Goal: Task Accomplishment & Management: Manage account settings

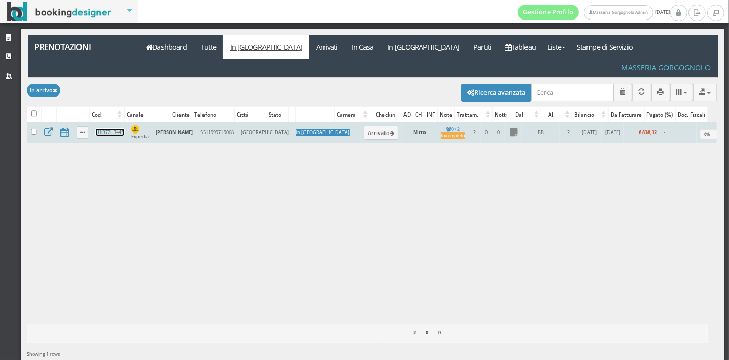
click at [102, 129] on link "U1B72H3445" at bounding box center [110, 132] width 28 height 7
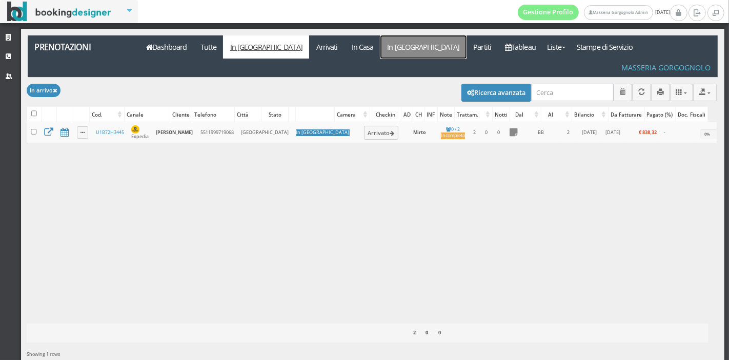
click at [381, 49] on link "In Partenza" at bounding box center [424, 46] width 86 height 23
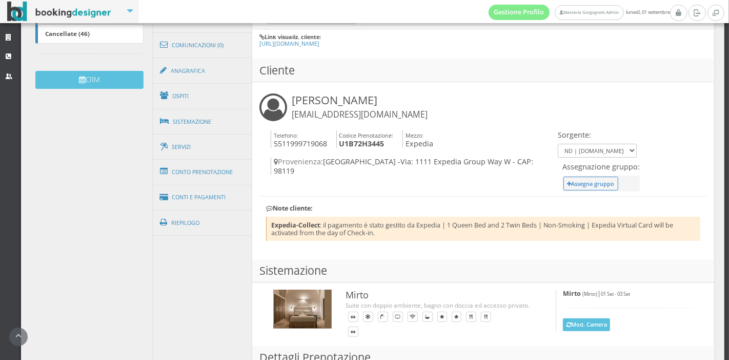
scroll to position [308, 0]
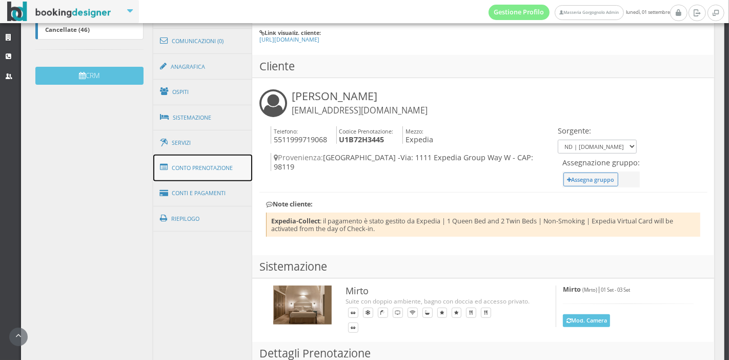
click at [214, 170] on link "Conto Prenotazione" at bounding box center [202, 167] width 99 height 27
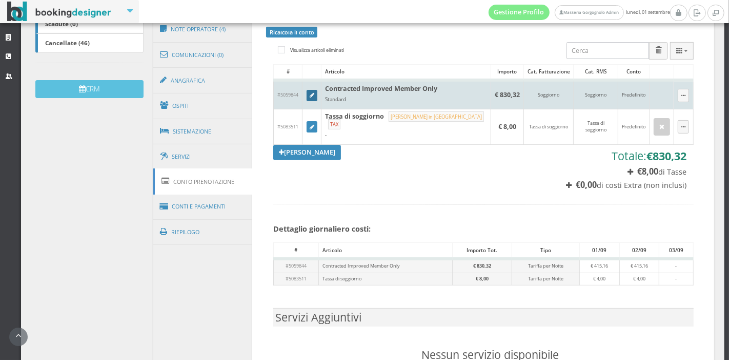
scroll to position [293, 0]
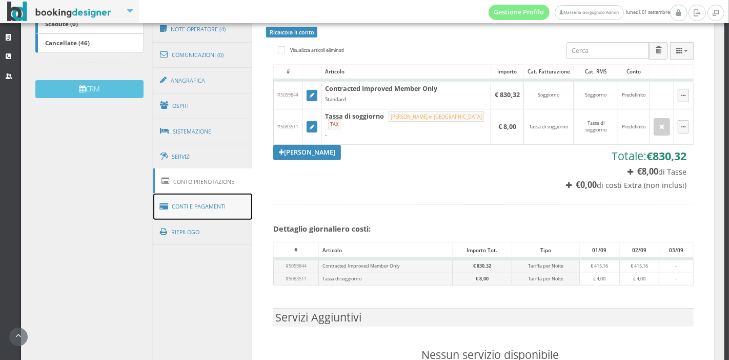
click at [185, 203] on link "Conti e Pagamenti" at bounding box center [202, 206] width 99 height 26
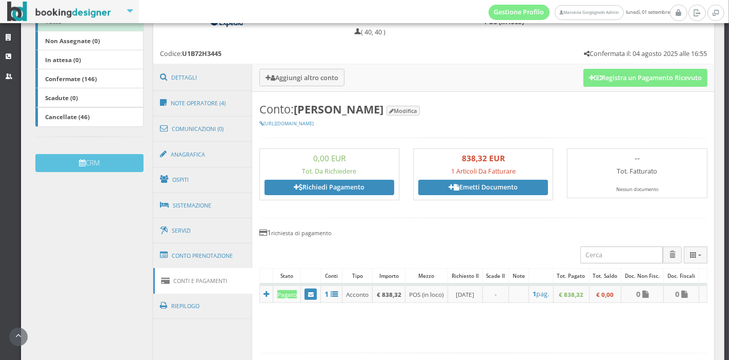
scroll to position [211, 0]
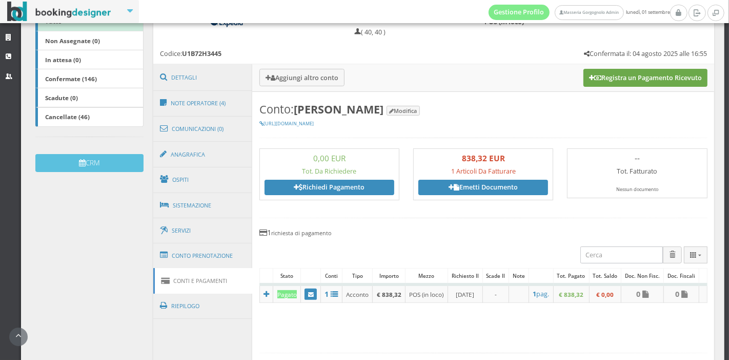
click at [635, 79] on button "Registra un Pagamento Ricevuto" at bounding box center [646, 77] width 124 height 17
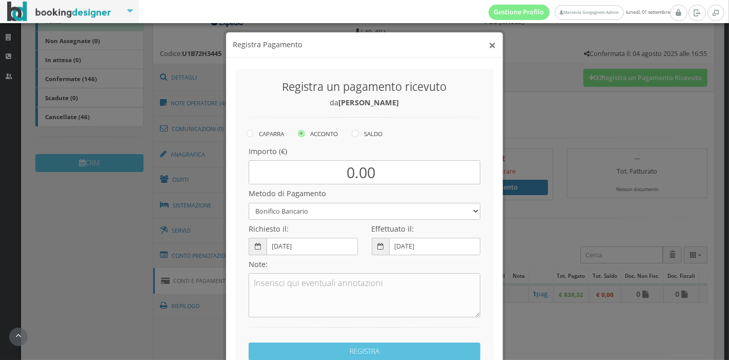
click at [489, 43] on button "×" at bounding box center [492, 44] width 7 height 13
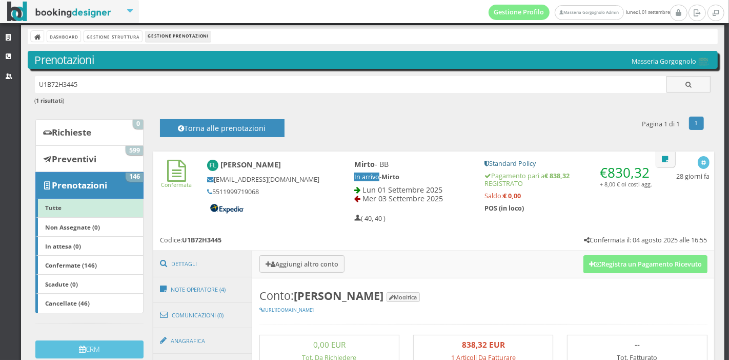
scroll to position [0, 0]
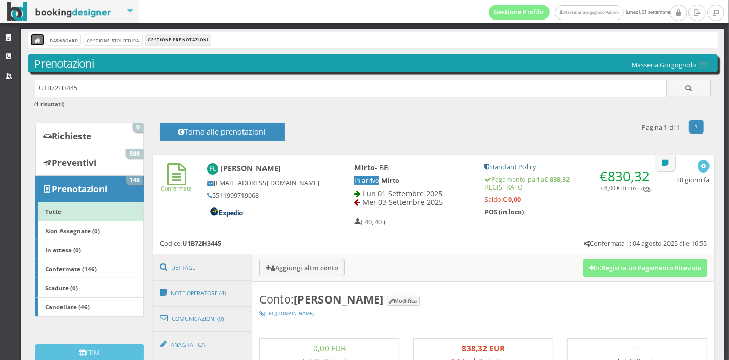
click at [38, 40] on icon at bounding box center [37, 40] width 7 height 7
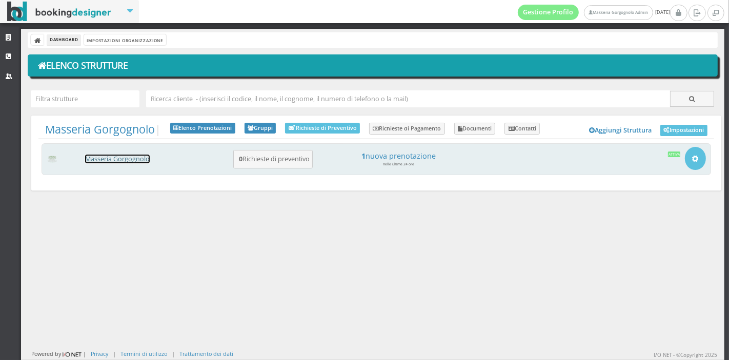
click at [133, 157] on link "Masseria Gorgognolo" at bounding box center [117, 158] width 65 height 9
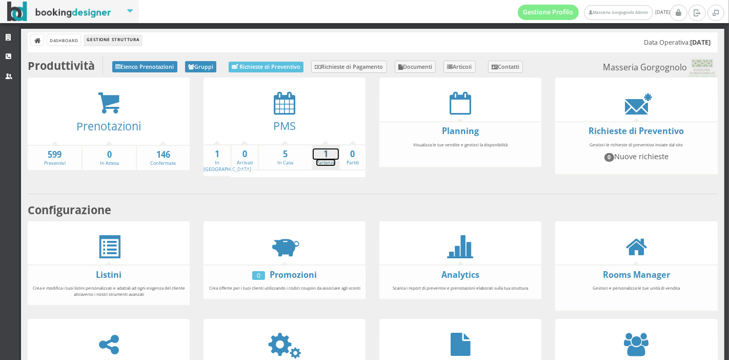
click at [318, 150] on strong "1" at bounding box center [326, 154] width 26 height 12
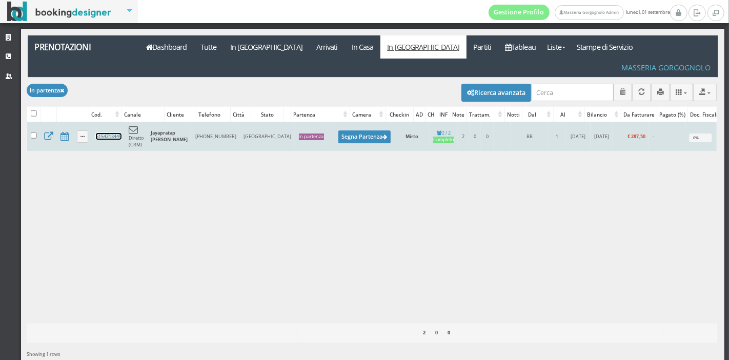
click at [103, 133] on link "5154Z13445" at bounding box center [109, 136] width 26 height 7
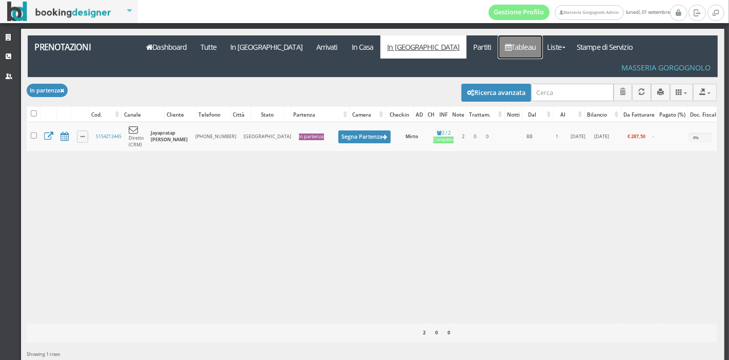
click at [499, 47] on link "Tableau" at bounding box center [521, 46] width 45 height 23
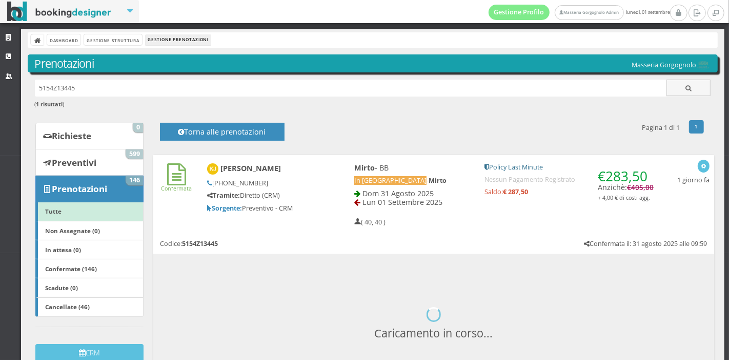
click at [319, 207] on div "[PERSON_NAME] [PHONE_NUMBER] Tramite: Diretto (CRM) Sorgente: Preventivo - CRM" at bounding box center [263, 187] width 127 height 58
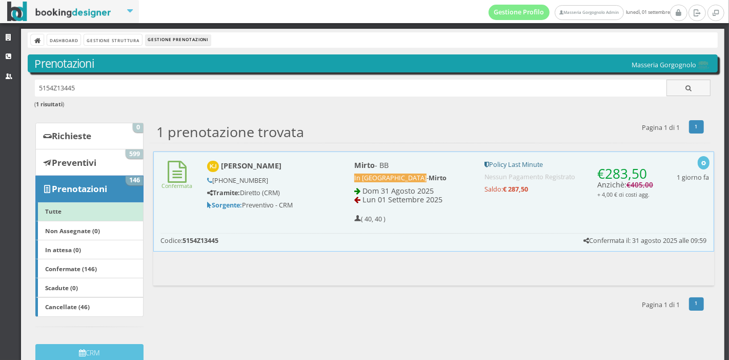
scroll to position [14, 0]
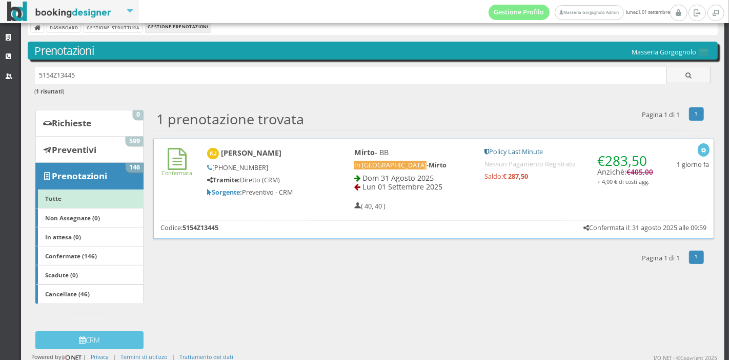
click at [322, 181] on div "[PERSON_NAME] [PHONE_NUMBER] Tramite: Diretto (CRM) Sorgente: Preventivo - CRM" at bounding box center [264, 172] width 126 height 58
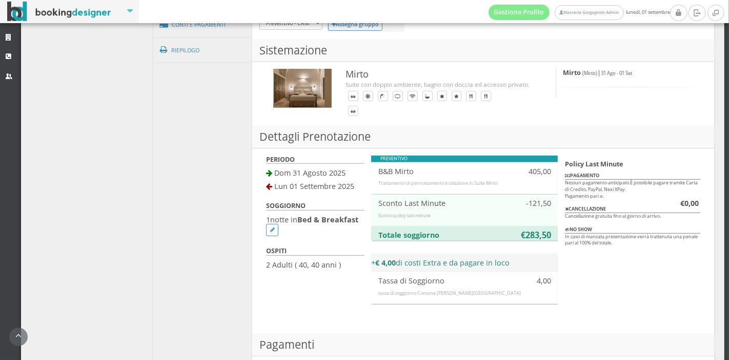
scroll to position [574, 0]
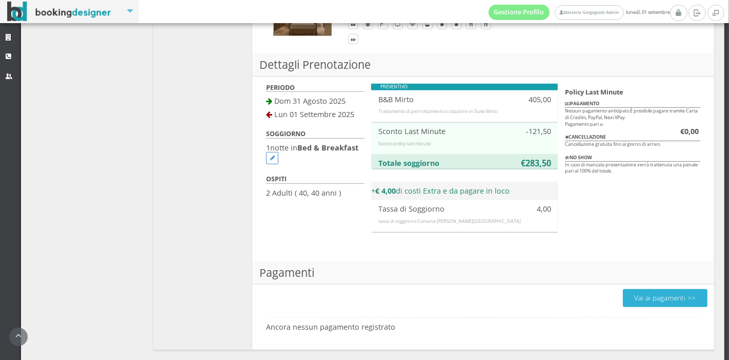
click at [628, 300] on button "Vai ai pagamenti >>" at bounding box center [665, 298] width 85 height 18
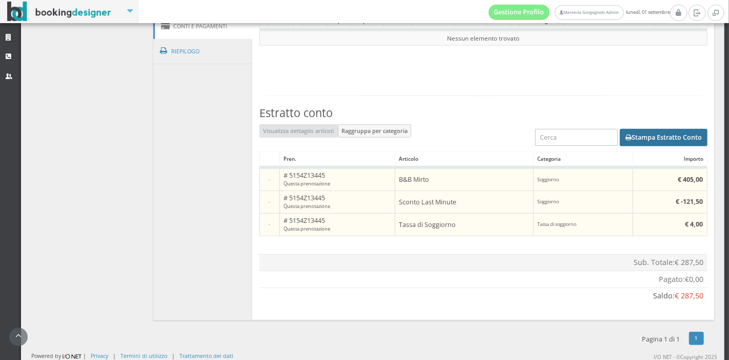
click at [668, 139] on button "Stampa Estratto Conto" at bounding box center [664, 137] width 88 height 17
click at [517, 337] on div "1 Pagina 1 di 1" at bounding box center [430, 340] width 561 height 30
click at [672, 139] on button "Stampa Estratto Conto" at bounding box center [664, 137] width 88 height 17
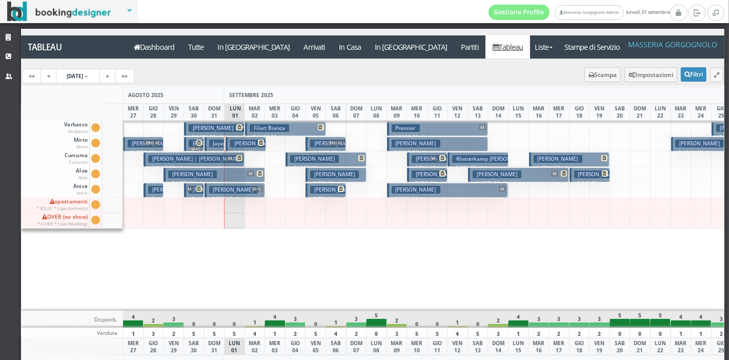
click at [189, 192] on h3 "Thirunavukkarasu Naveen | Jayapratap Kaavya" at bounding box center [236, 190] width 95 height 8
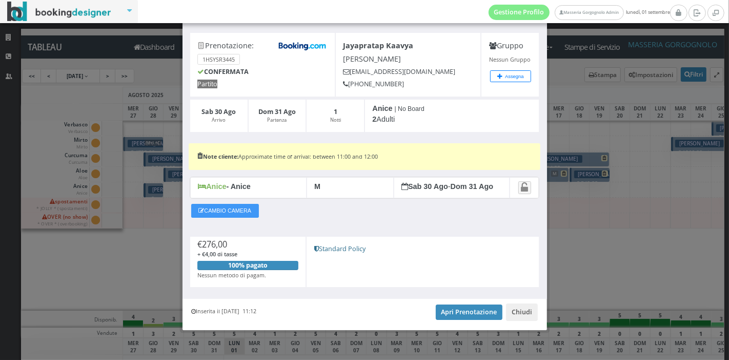
scroll to position [39, 0]
click at [514, 303] on button "Chiudi" at bounding box center [522, 311] width 32 height 17
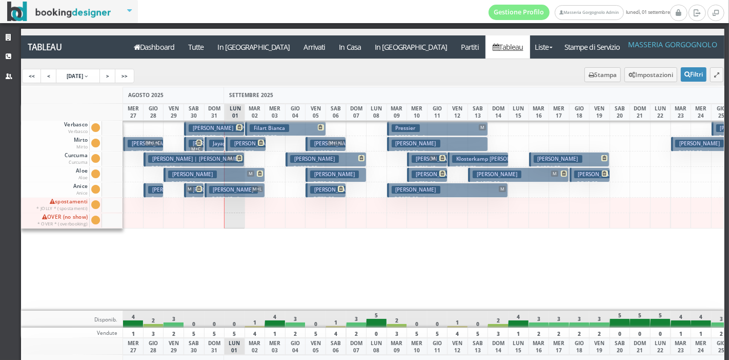
click at [217, 143] on h3 "Jayapratap [PERSON_NAME]" at bounding box center [247, 143] width 77 height 8
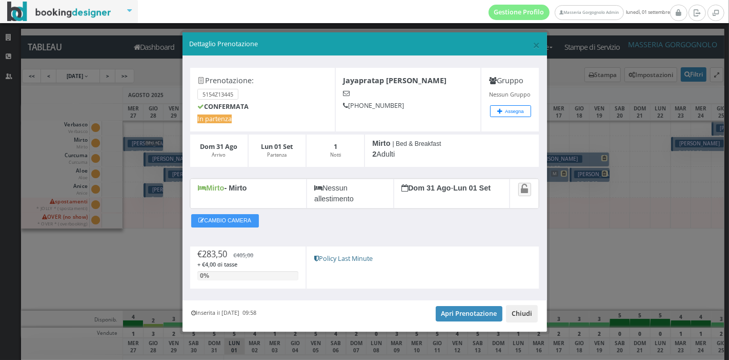
click at [524, 313] on button "Chiudi" at bounding box center [522, 313] width 32 height 17
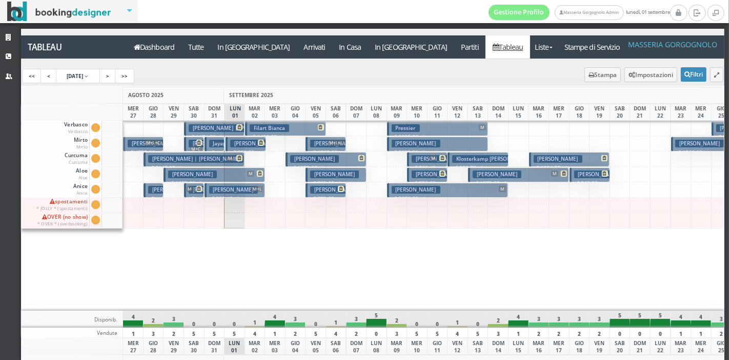
click at [455, 128] on button "Pressier M € 2092.50 5 notti 1 Adulto" at bounding box center [437, 128] width 101 height 15
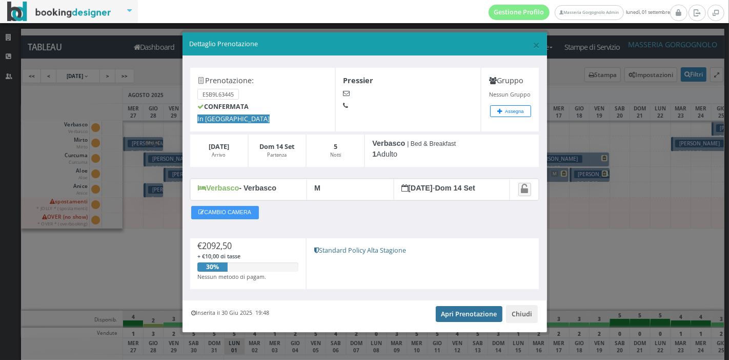
click at [454, 311] on link "Apri Prenotazione" at bounding box center [469, 313] width 67 height 15
click at [525, 320] on button "Chiudi" at bounding box center [522, 313] width 32 height 17
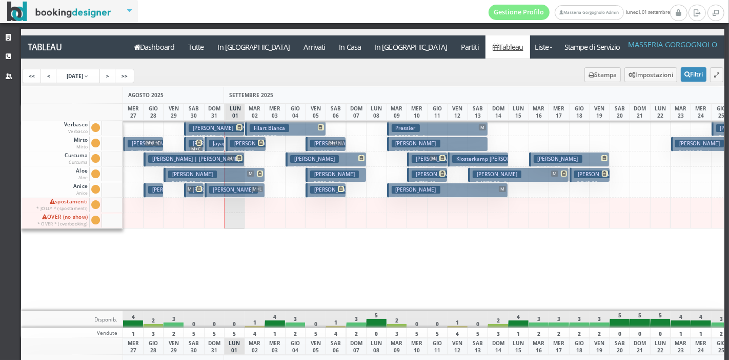
click at [451, 141] on button "Pressler Beth € 2092.50 5 notti 2 Adulti" at bounding box center [437, 143] width 101 height 15
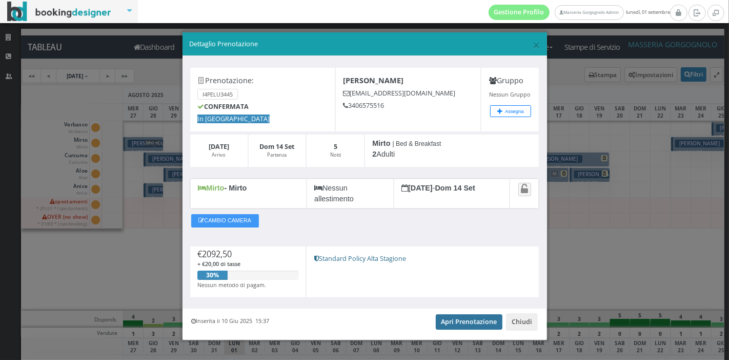
click at [472, 320] on link "Apri Prenotazione" at bounding box center [469, 321] width 67 height 15
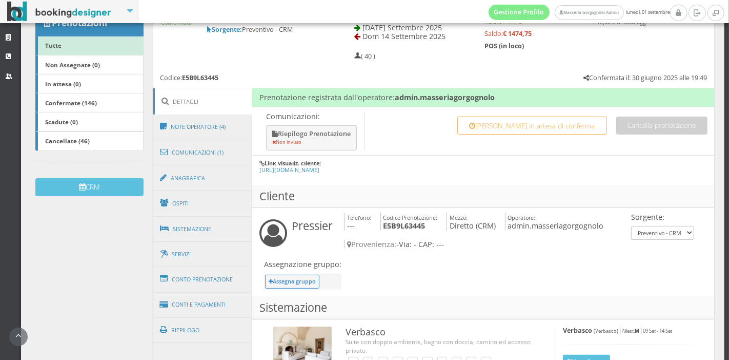
scroll to position [112, 0]
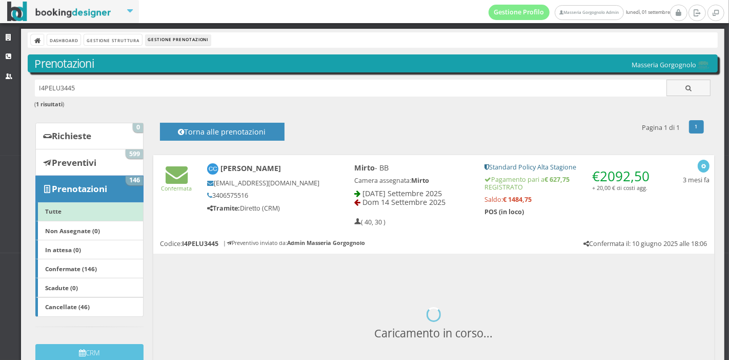
scroll to position [15, 0]
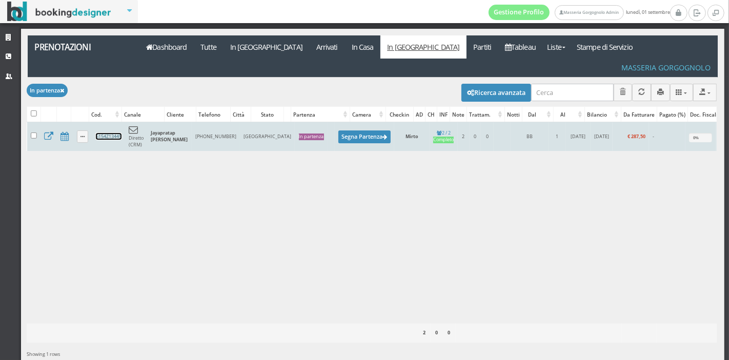
click at [109, 133] on link "5154Z13445" at bounding box center [109, 136] width 26 height 7
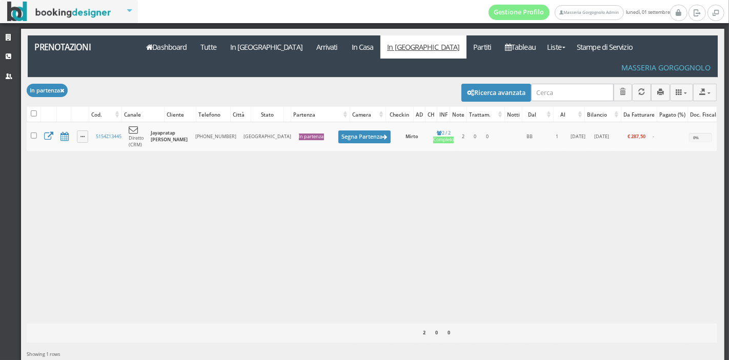
click at [295, 160] on div "Caricamento in corso Cod. Canale Cliente Telefono Città Stato Partenza Camera C…" at bounding box center [372, 222] width 690 height 201
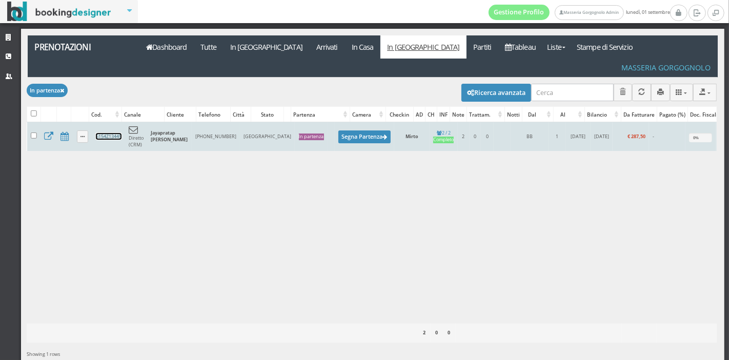
click at [107, 133] on link "5154Z13445" at bounding box center [109, 136] width 26 height 7
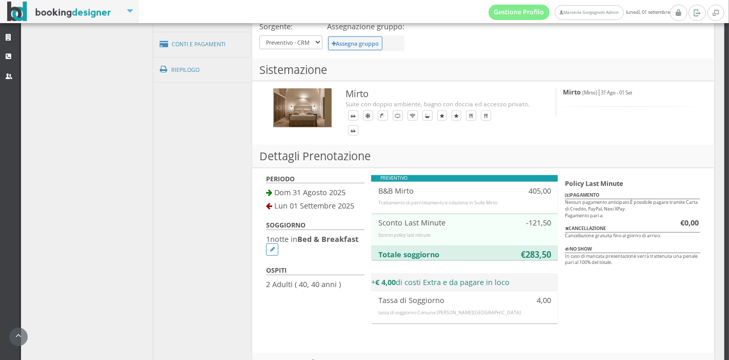
scroll to position [273, 0]
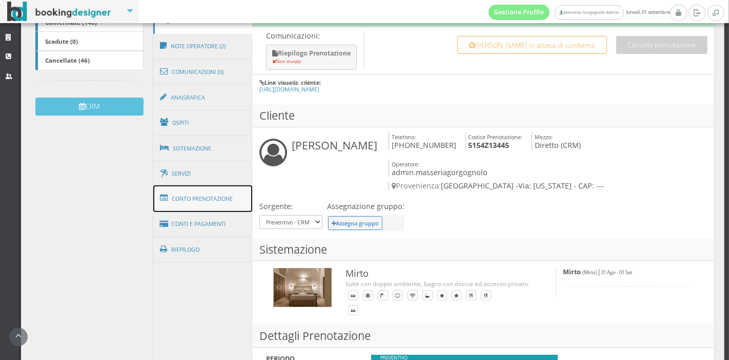
click at [233, 194] on link "Conto Prenotazione" at bounding box center [202, 198] width 99 height 27
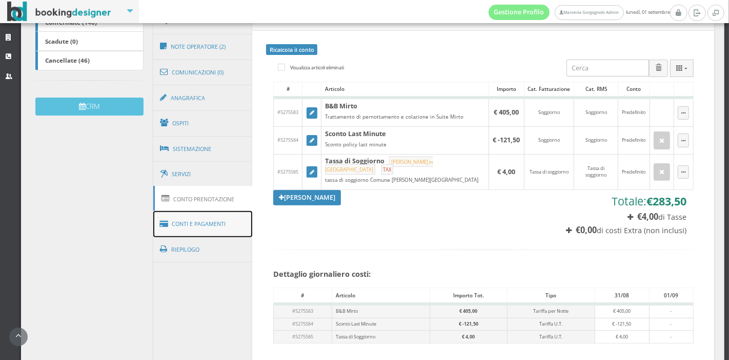
click at [196, 221] on link "Conti e Pagamenti" at bounding box center [202, 224] width 99 height 26
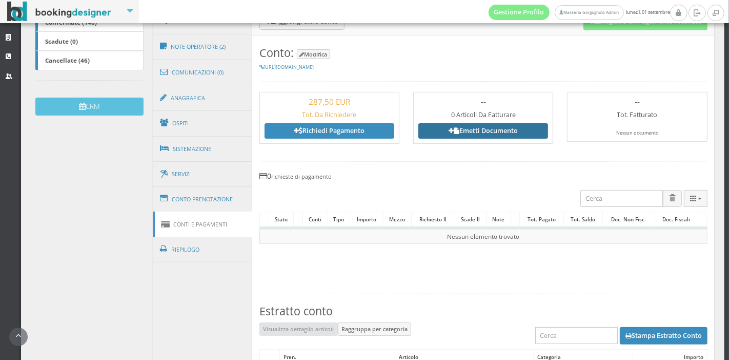
scroll to position [116, 0]
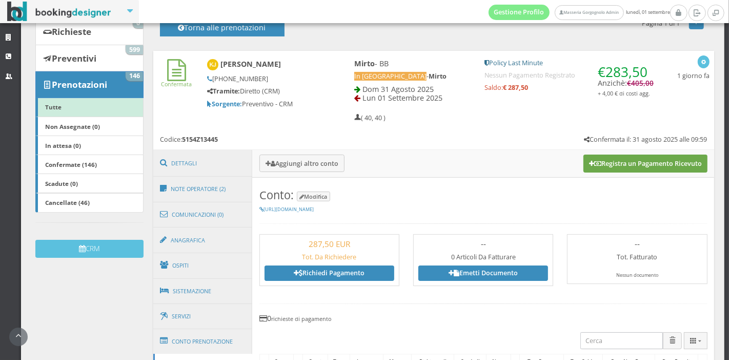
click at [590, 159] on button "Registra un Pagamento Ricevuto" at bounding box center [646, 162] width 124 height 17
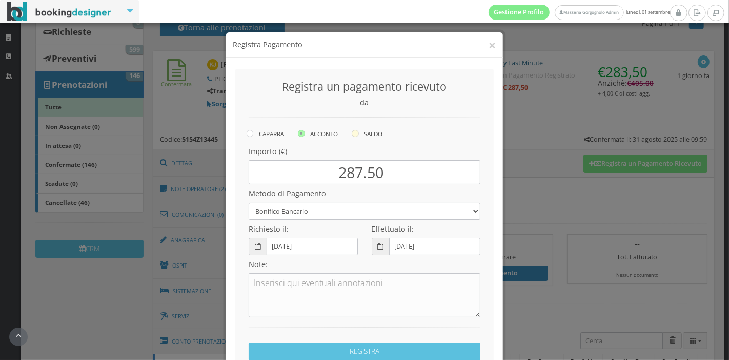
click at [356, 135] on label "SALDO" at bounding box center [367, 133] width 31 height 12
radio input "true"
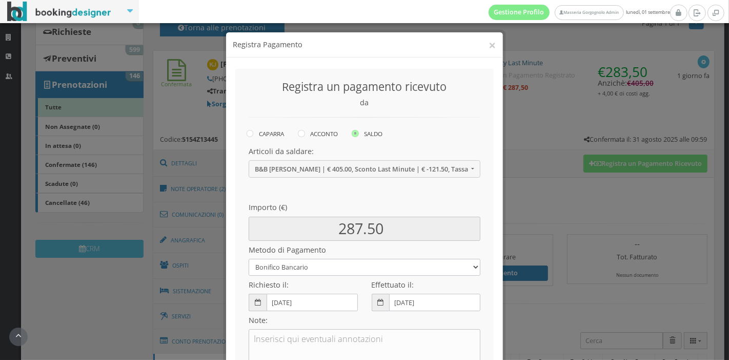
scroll to position [103, 0]
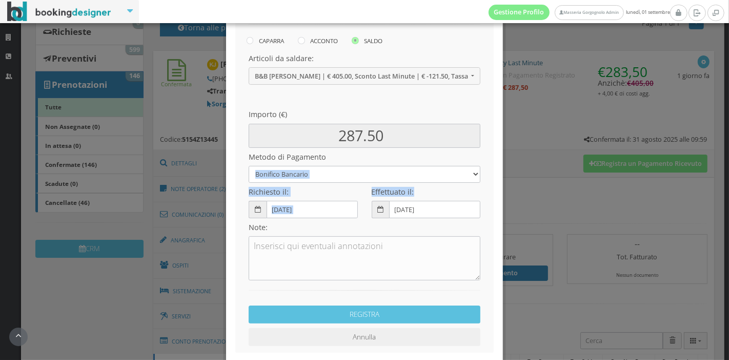
drag, startPoint x: 413, startPoint y: 185, endPoint x: 423, endPoint y: 171, distance: 16.8
click at [423, 171] on select "Bonifico Bancario Carta di Credito Pay By Link Contanti Assegno Bancario Assegn…" at bounding box center [365, 174] width 232 height 17
select select
click at [249, 166] on select "Bonifico Bancario Carta di Credito Pay By Link Contanti Assegno Bancario Assegn…" at bounding box center [365, 174] width 232 height 17
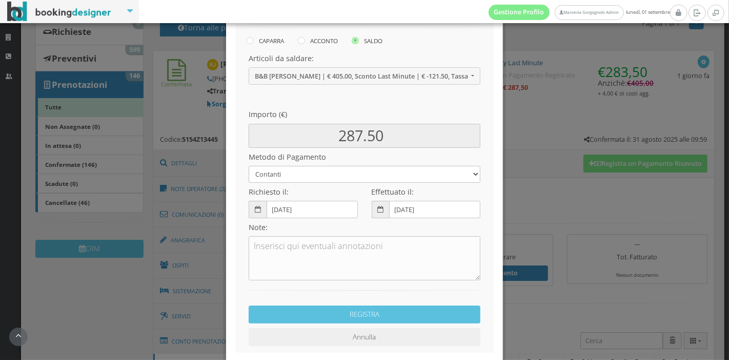
click at [481, 293] on div "REGISTRA Annulla" at bounding box center [365, 313] width 246 height 66
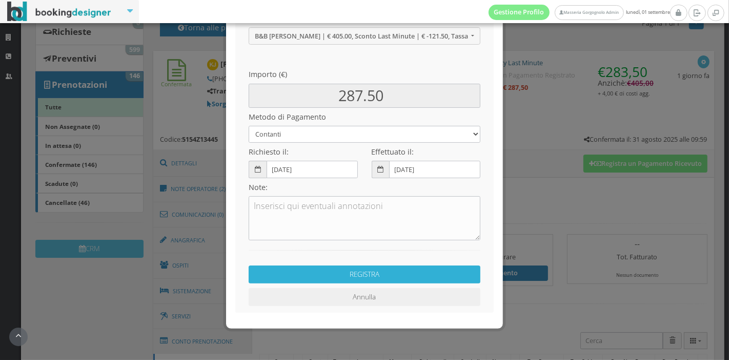
click at [393, 279] on button "REGISTRA" at bounding box center [365, 274] width 232 height 18
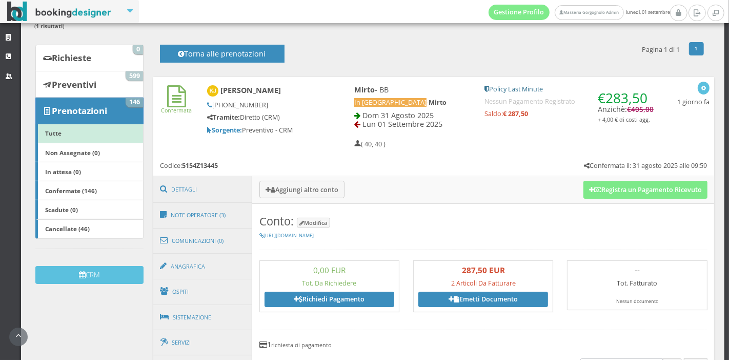
scroll to position [0, 0]
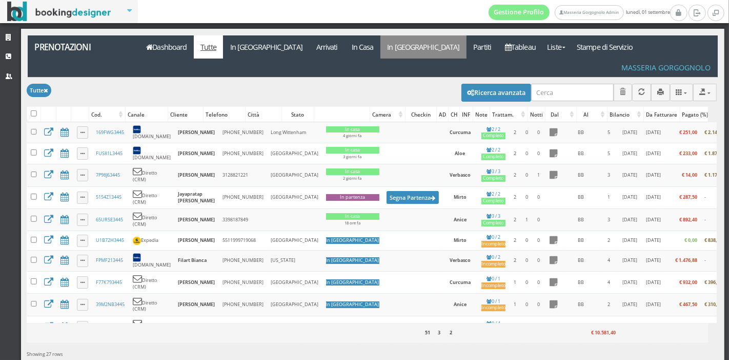
scroll to position [0, 3]
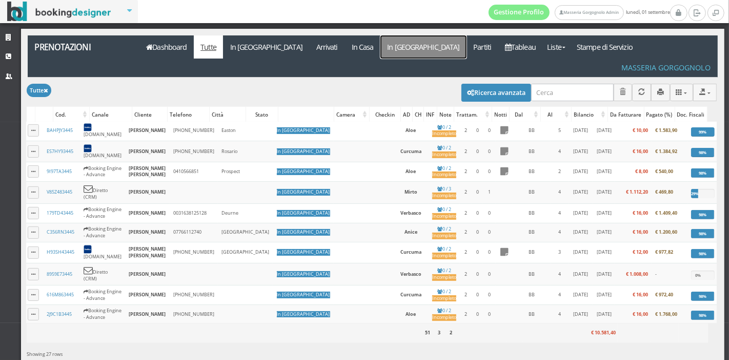
click at [381, 46] on link "In [GEOGRAPHIC_DATA]" at bounding box center [424, 46] width 86 height 23
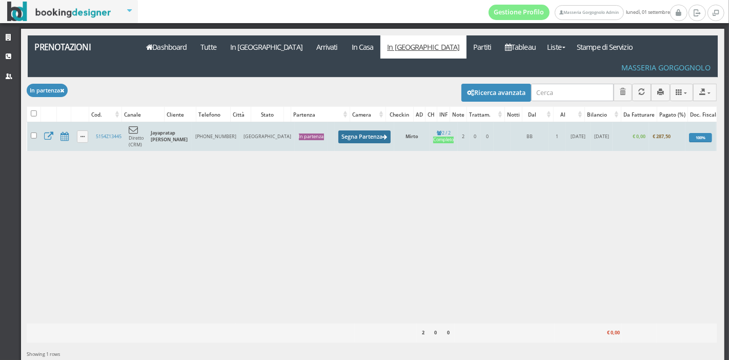
click at [338, 130] on button "Segna Partenza" at bounding box center [364, 136] width 52 height 13
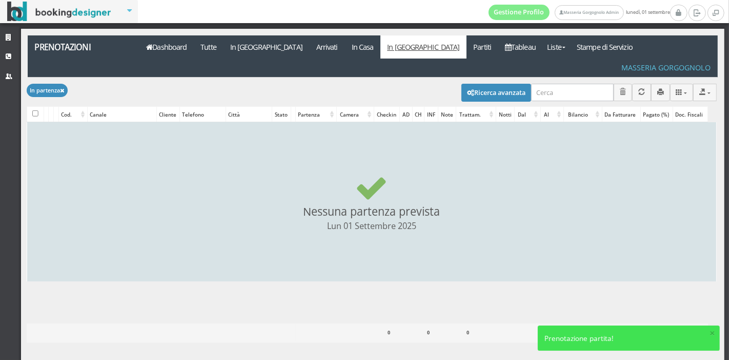
checkbox input "false"
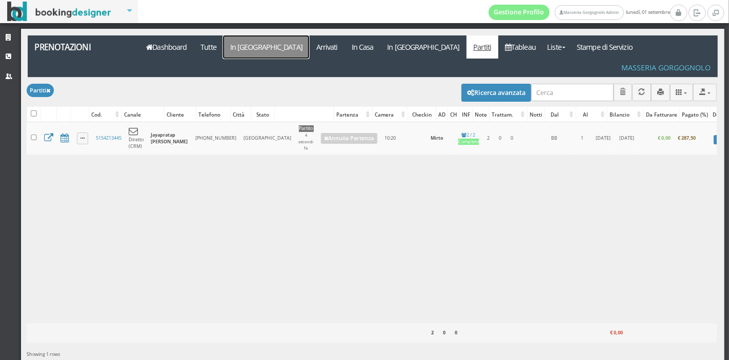
click at [256, 47] on link "In [GEOGRAPHIC_DATA]" at bounding box center [266, 46] width 86 height 23
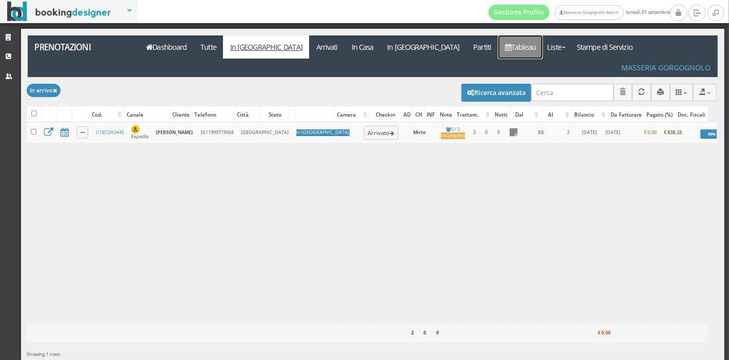
click at [499, 39] on link "Tableau" at bounding box center [521, 46] width 45 height 23
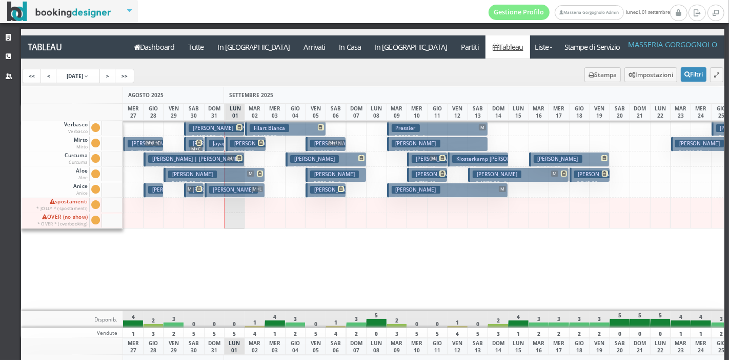
click at [431, 129] on button "Pressier M € 2092.50 5 notti 1 Adulto" at bounding box center [437, 128] width 101 height 15
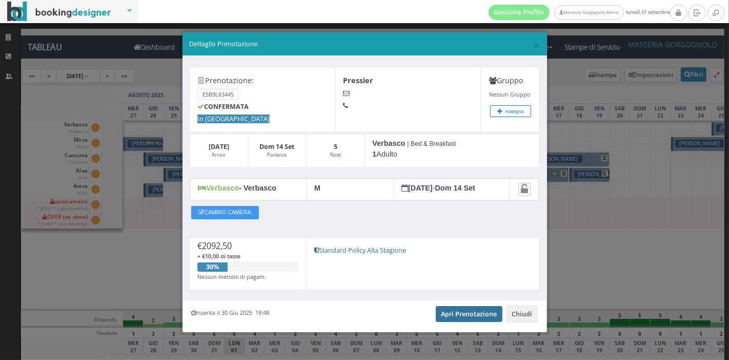
click at [449, 308] on link "Apri Prenotazione" at bounding box center [469, 313] width 67 height 15
click at [516, 308] on button "Chiudi" at bounding box center [522, 313] width 32 height 17
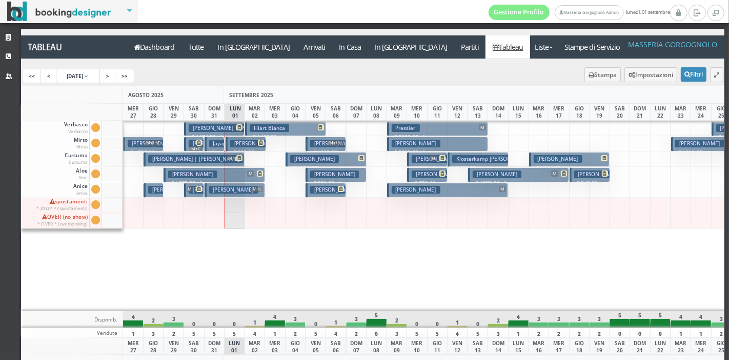
click at [413, 140] on h3 "Pressler Beth" at bounding box center [416, 143] width 49 height 8
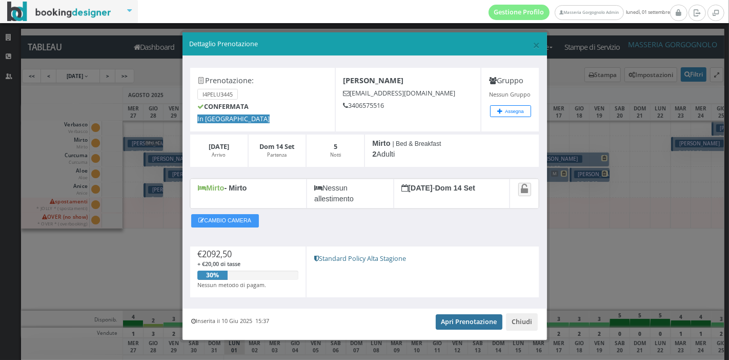
click at [469, 320] on link "Apri Prenotazione" at bounding box center [469, 321] width 67 height 15
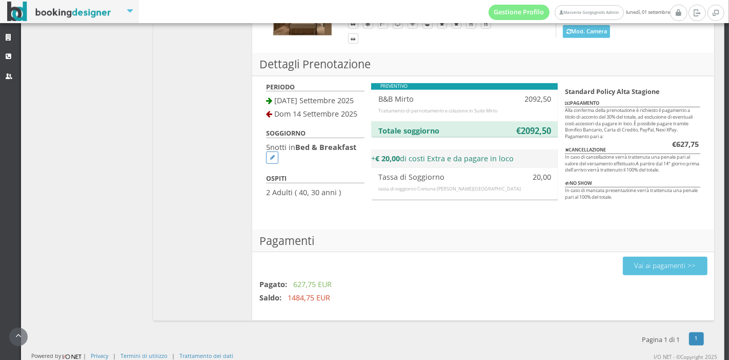
scroll to position [540, 0]
click at [640, 257] on button "Vai ai pagamenti >>" at bounding box center [665, 265] width 85 height 18
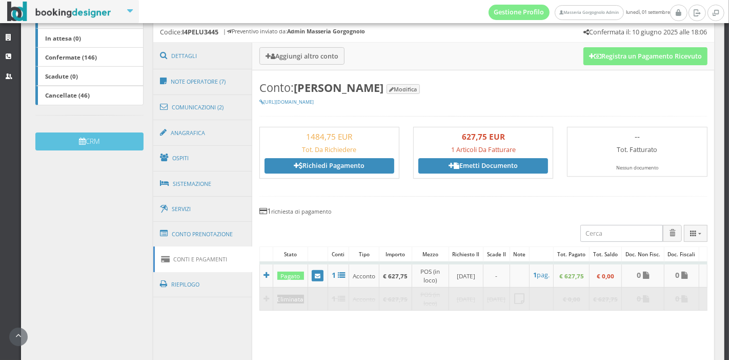
scroll to position [234, 0]
